Goal: Navigation & Orientation: Find specific page/section

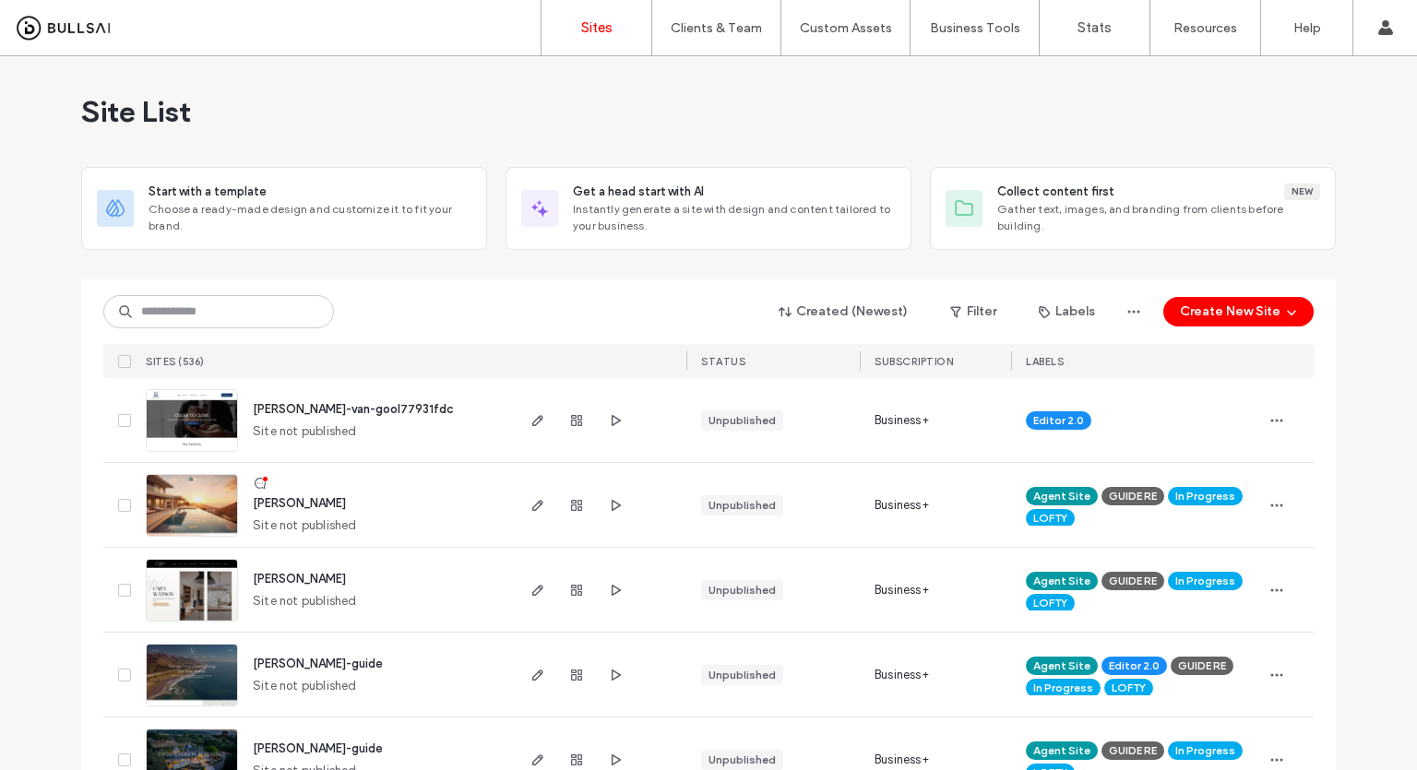
click at [203, 414] on img at bounding box center [192, 452] width 90 height 125
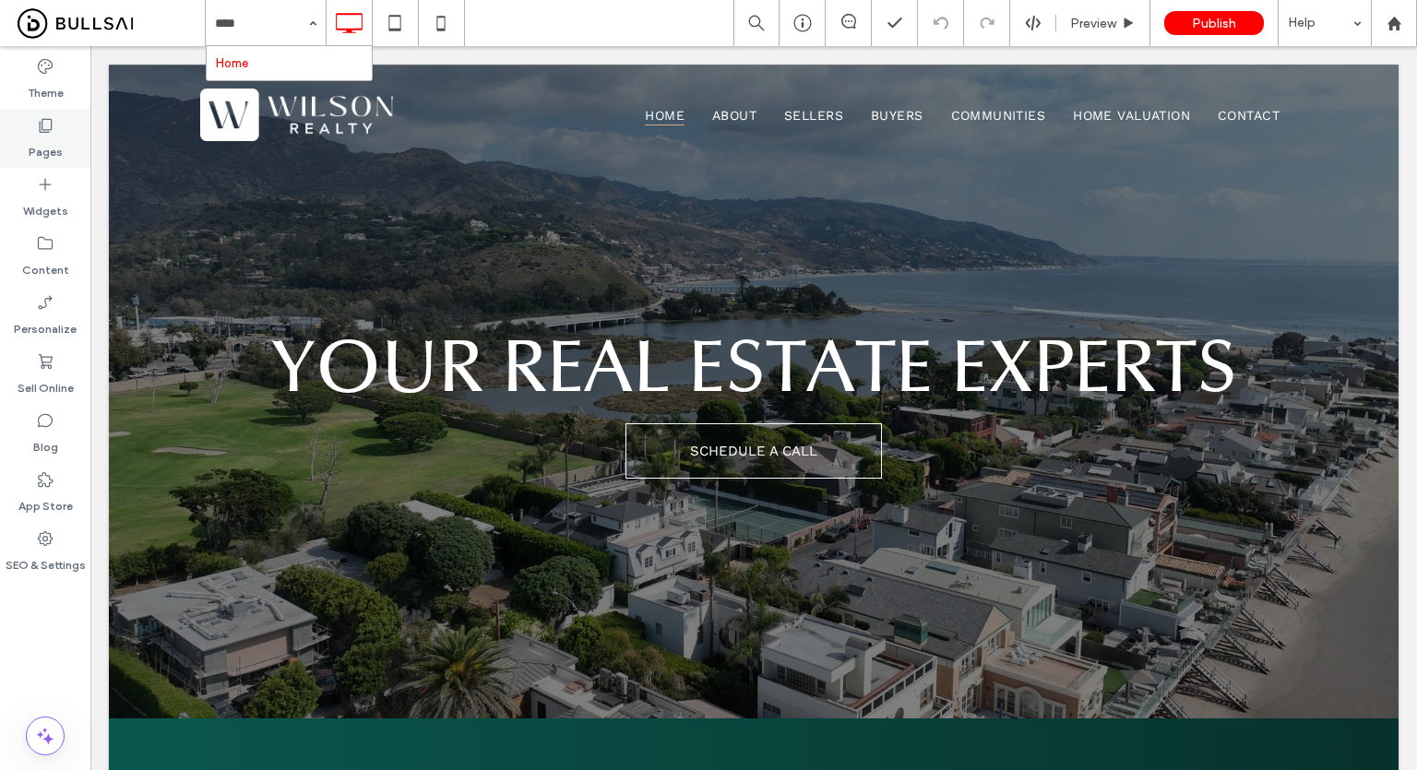
click at [31, 165] on div "Pages" at bounding box center [45, 138] width 90 height 59
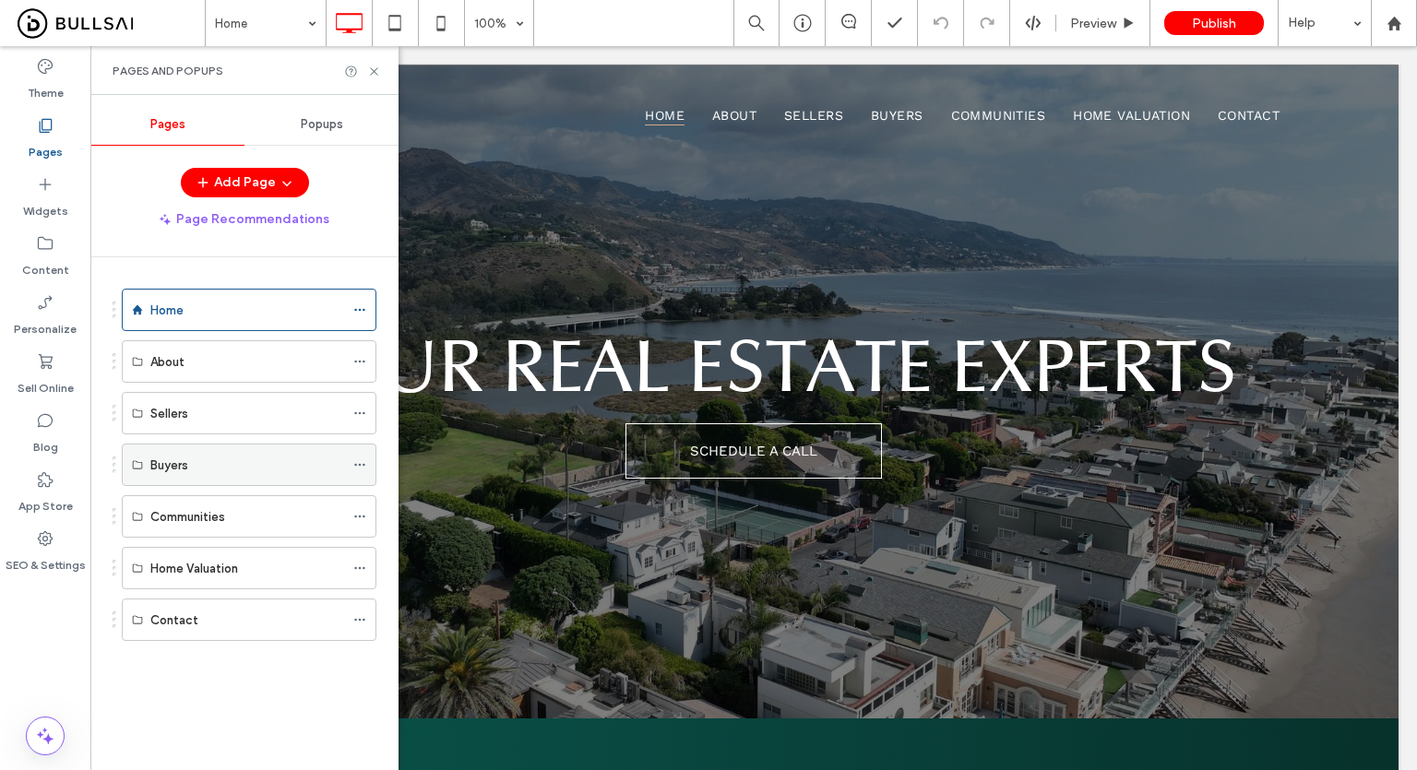
click at [161, 473] on div "Buyers" at bounding box center [247, 465] width 194 height 41
click at [373, 75] on icon at bounding box center [374, 72] width 14 height 14
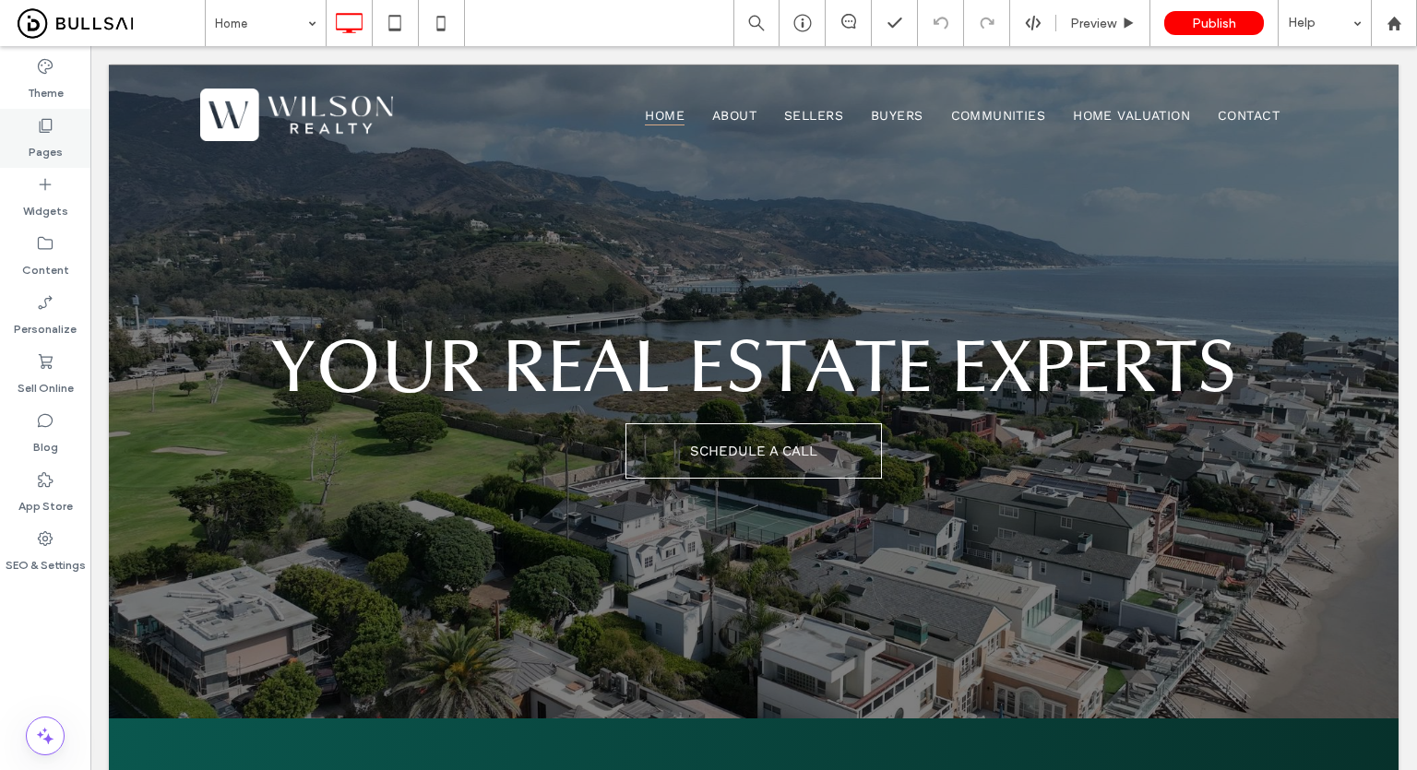
click at [63, 134] on div "Pages" at bounding box center [45, 138] width 90 height 59
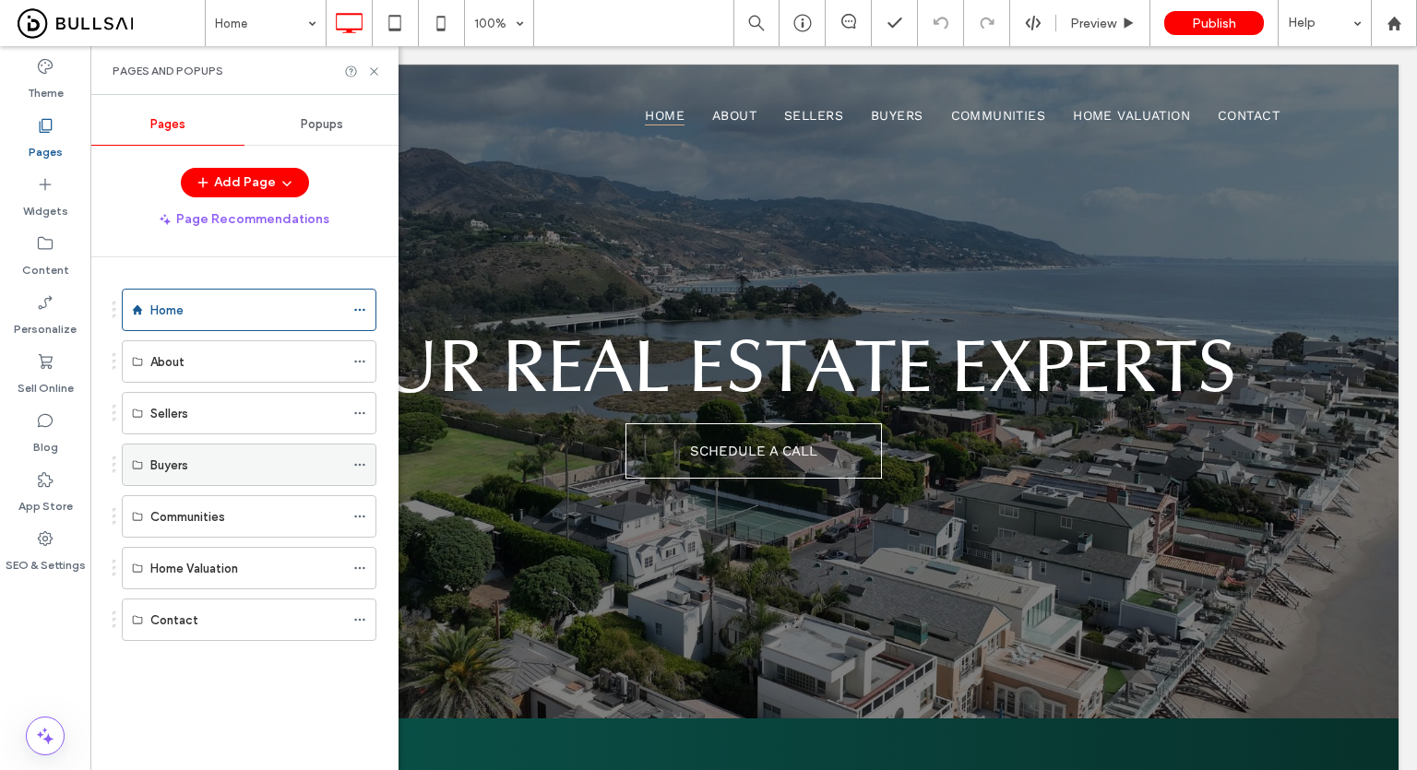
click at [206, 453] on div "Buyers" at bounding box center [247, 465] width 194 height 41
click at [209, 458] on div "Buyers" at bounding box center [247, 465] width 194 height 19
click at [375, 69] on icon at bounding box center [374, 72] width 14 height 14
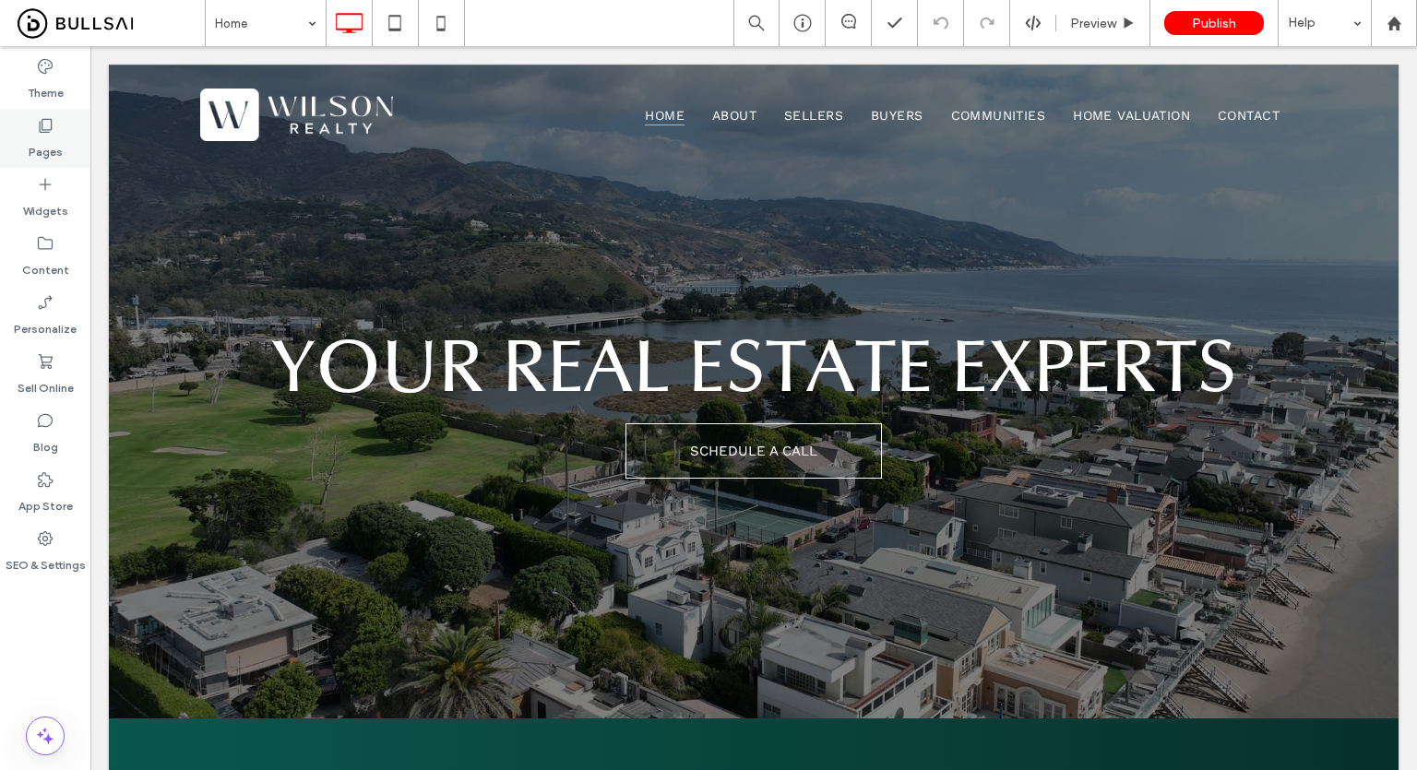
click at [68, 134] on div "Pages" at bounding box center [45, 138] width 90 height 59
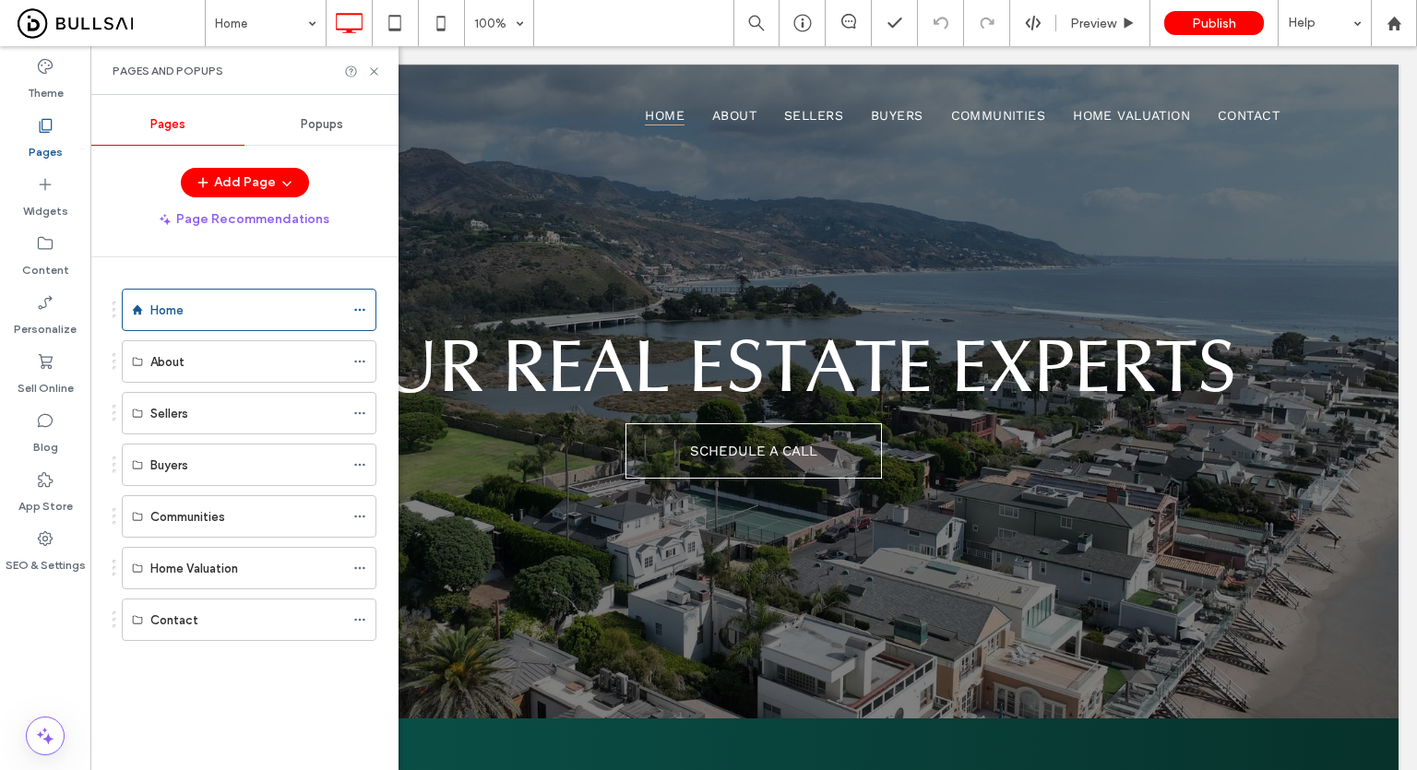
click at [381, 72] on div "Pages and Popups" at bounding box center [244, 70] width 308 height 49
click at [368, 69] on icon at bounding box center [374, 72] width 14 height 14
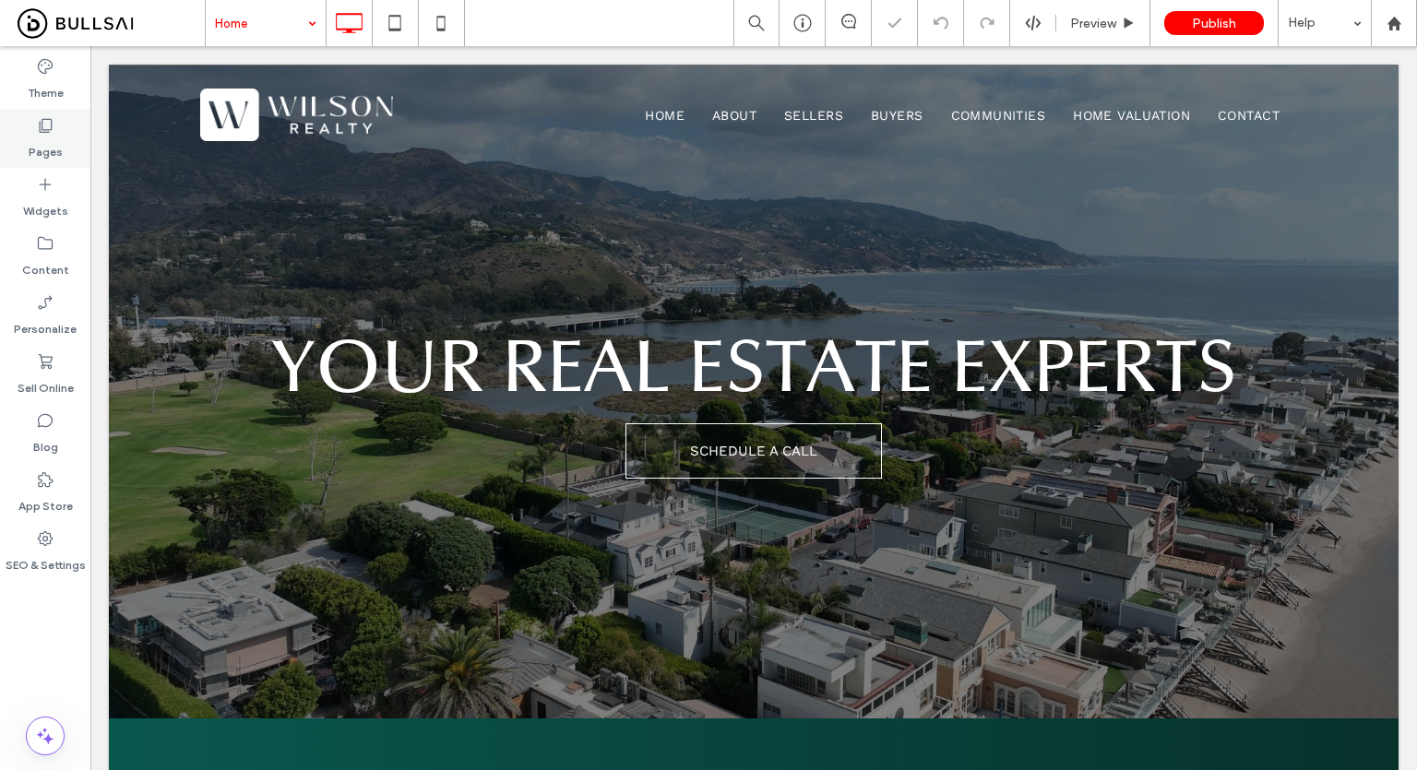
click at [45, 132] on use at bounding box center [46, 126] width 13 height 14
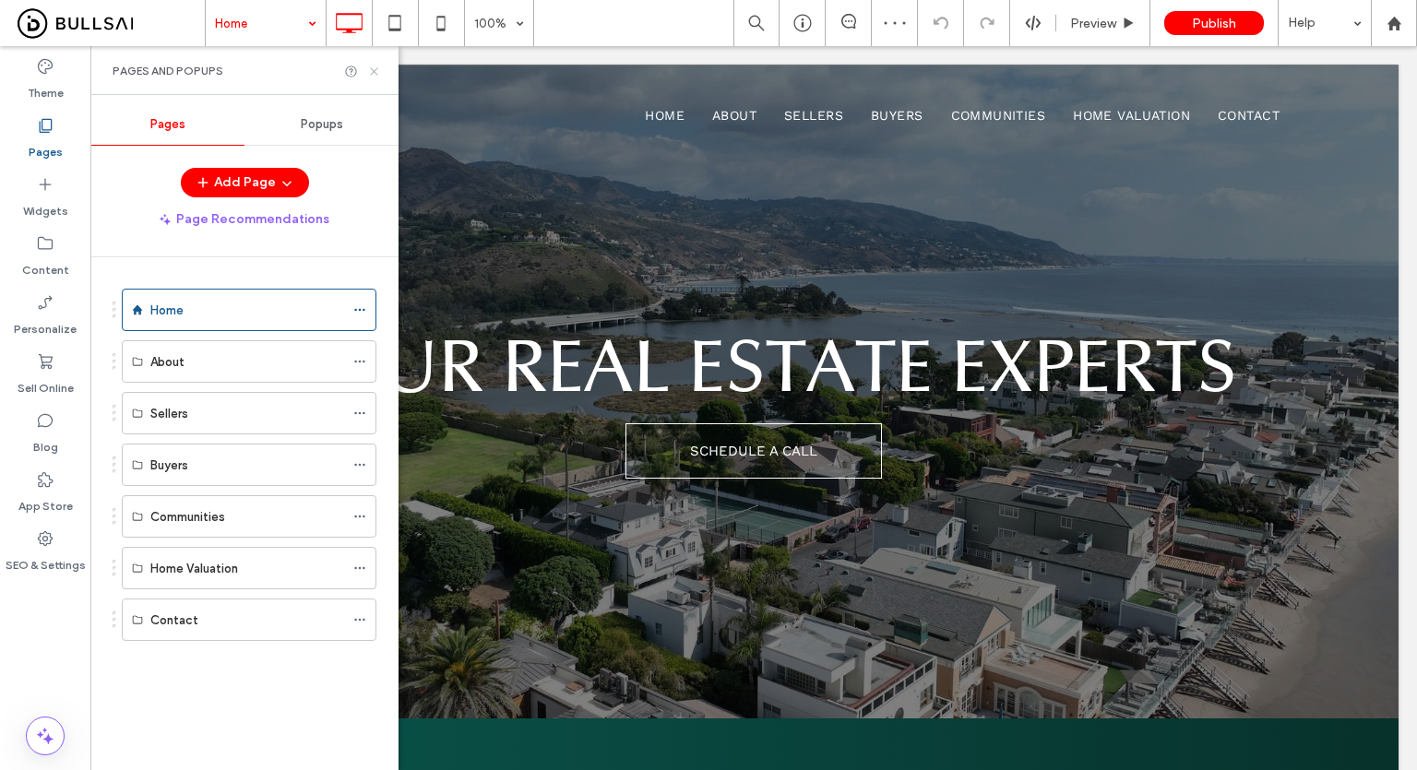
drag, startPoint x: 377, startPoint y: 78, endPoint x: 408, endPoint y: 7, distance: 76.5
click at [377, 78] on icon at bounding box center [374, 72] width 14 height 14
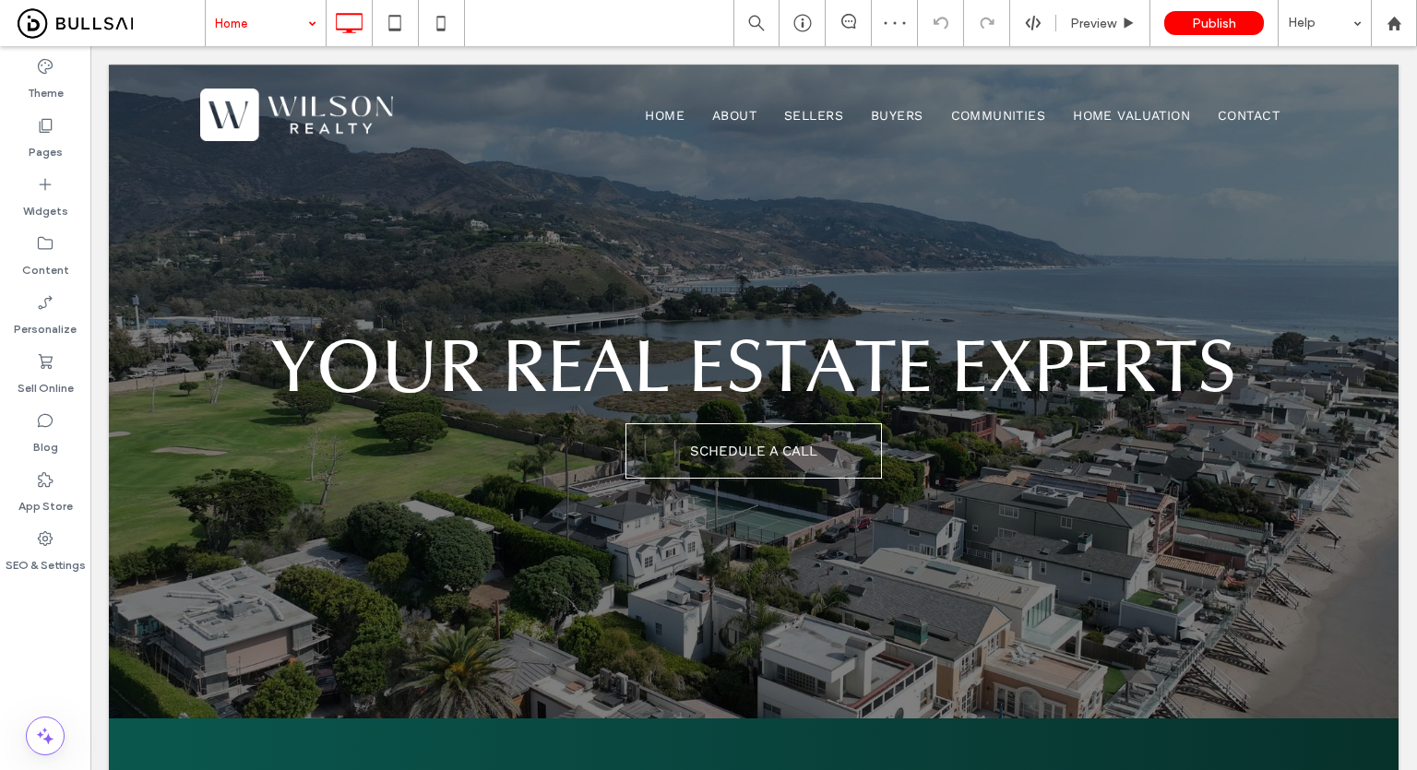
click at [642, 8] on div "Home Preview Publish Help" at bounding box center [811, 23] width 1212 height 46
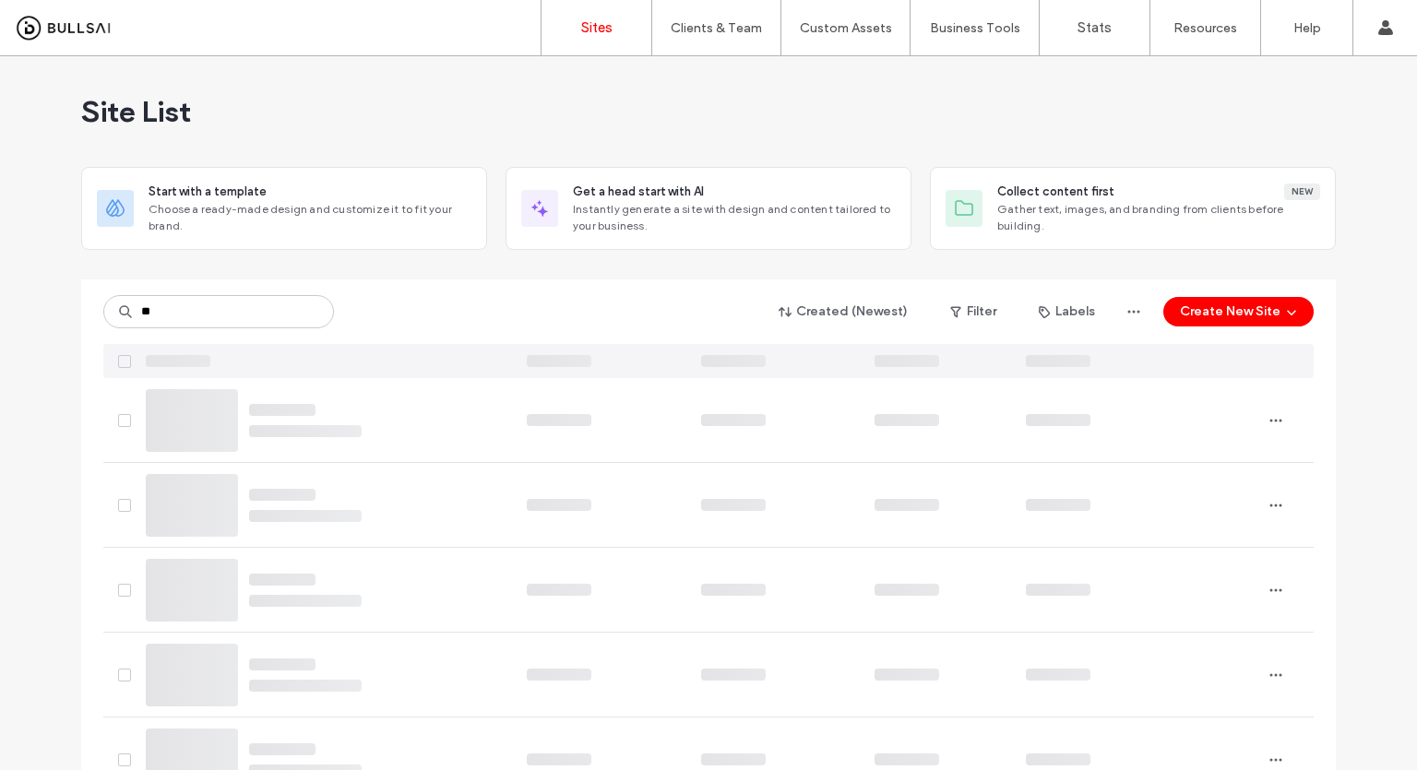
type input "**"
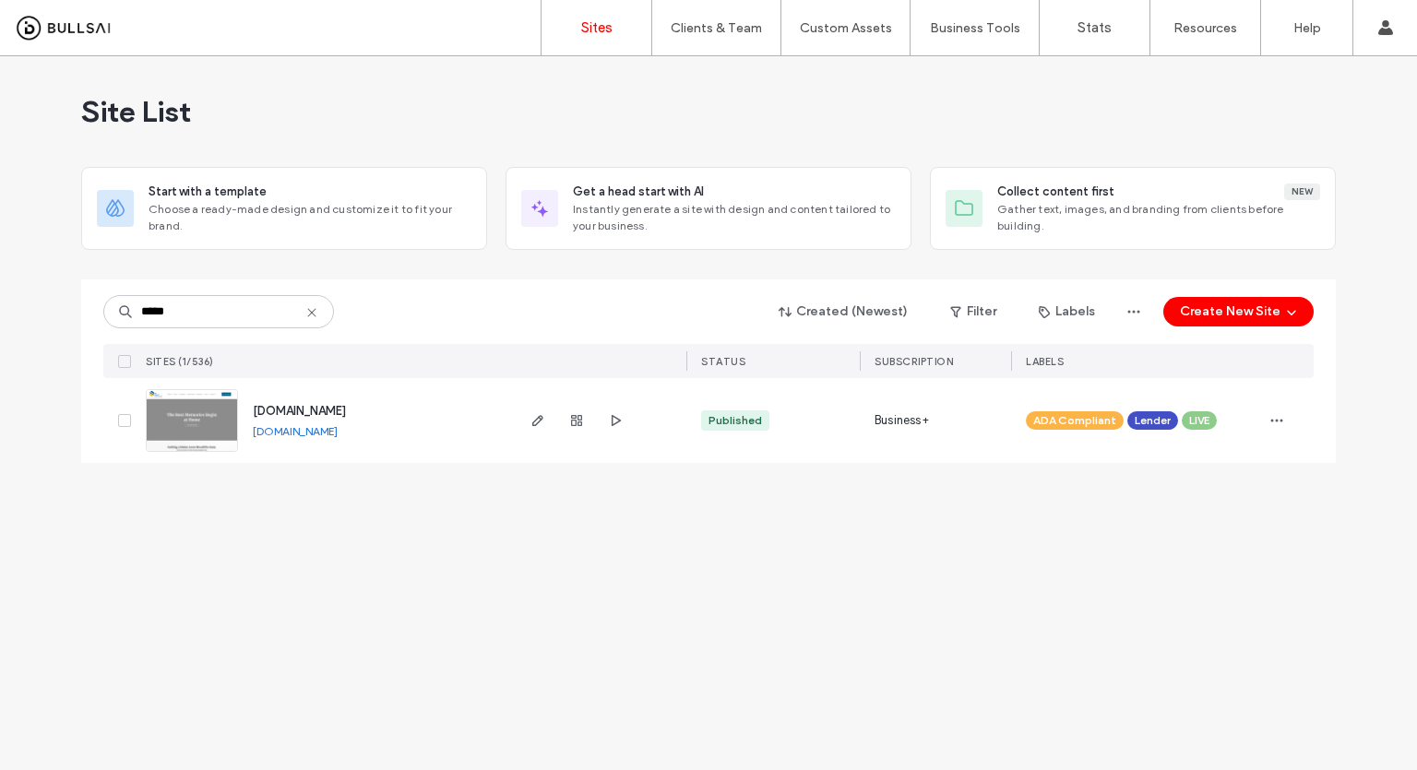
type input "*****"
click at [226, 414] on img at bounding box center [192, 452] width 90 height 125
